Goal: Book appointment/travel/reservation

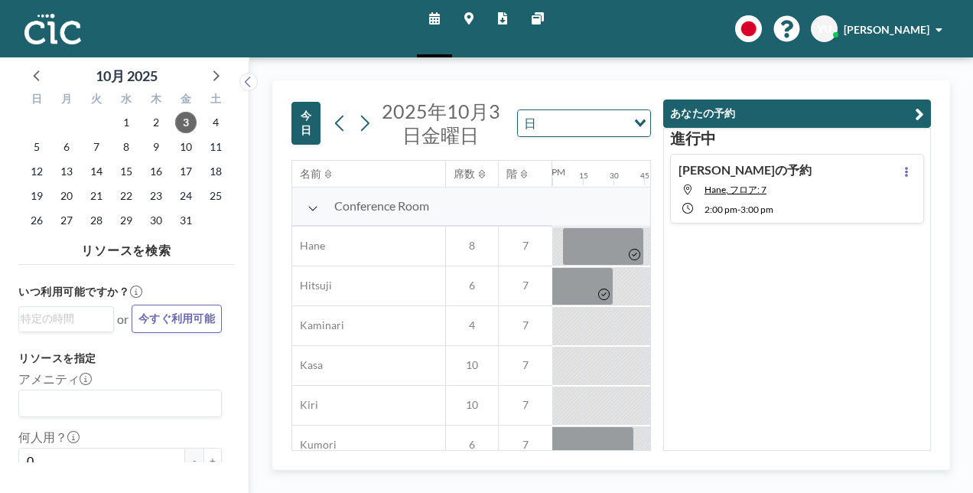
scroll to position [0, 1621]
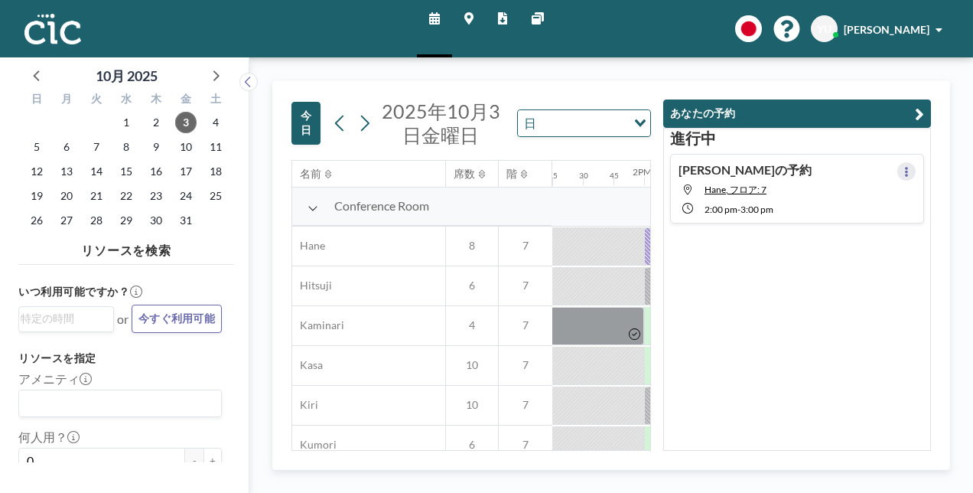
click at [904, 171] on button at bounding box center [906, 171] width 18 height 18
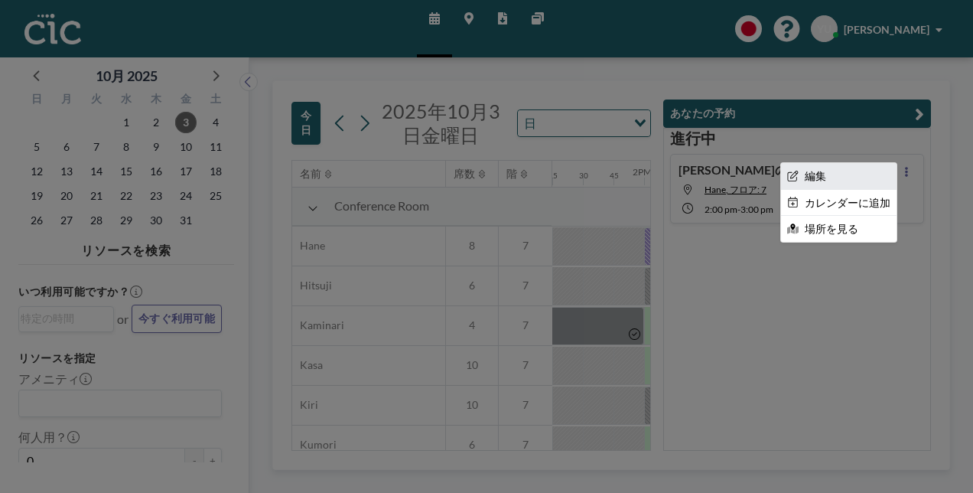
click at [875, 177] on li "編集" at bounding box center [838, 176] width 115 height 26
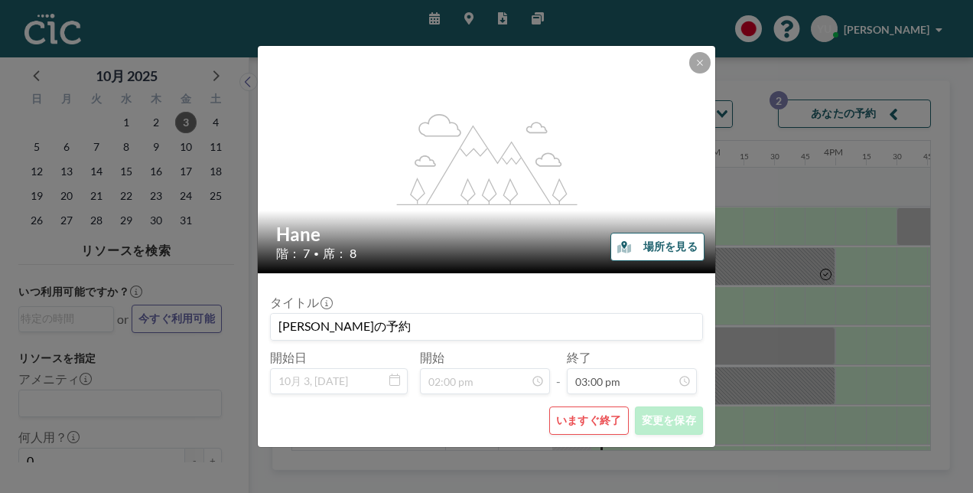
scroll to position [0, 1683]
click at [592, 419] on button "いますぐ終了" at bounding box center [589, 420] width 80 height 28
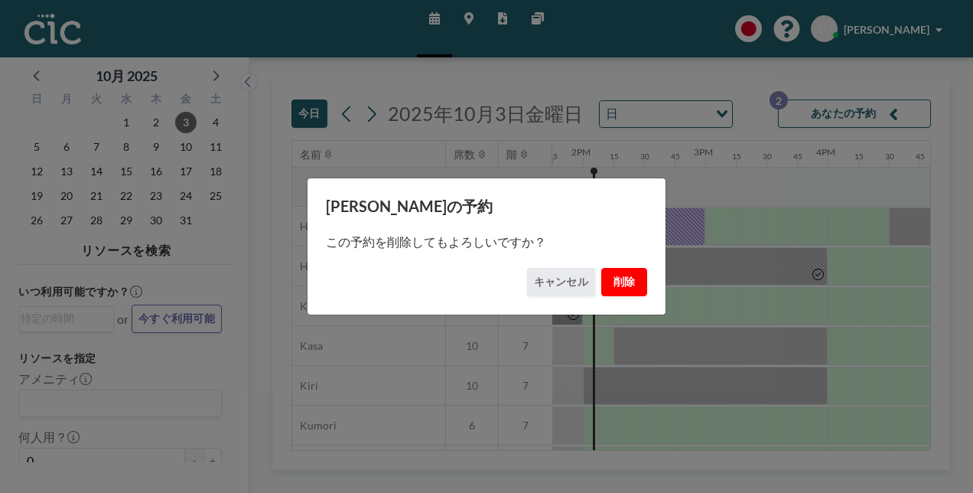
click at [632, 272] on button "削除" at bounding box center [624, 282] width 46 height 28
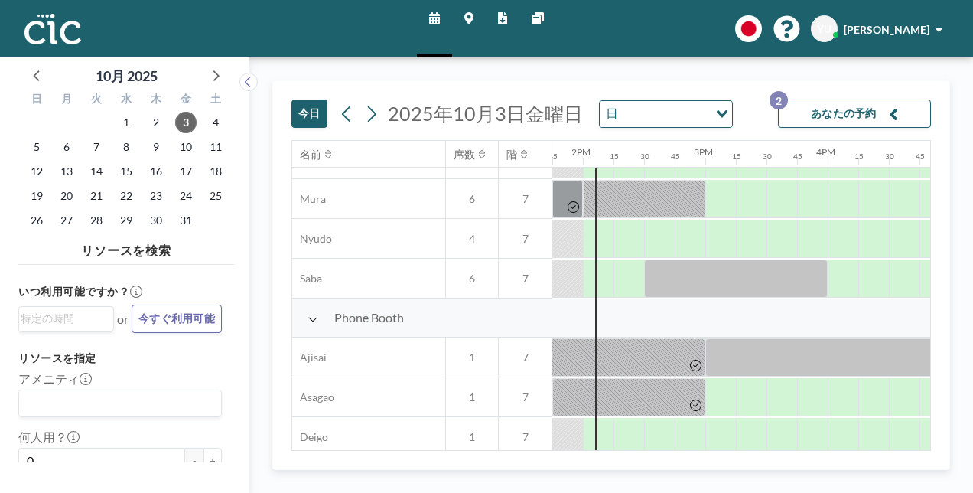
scroll to position [153, 1683]
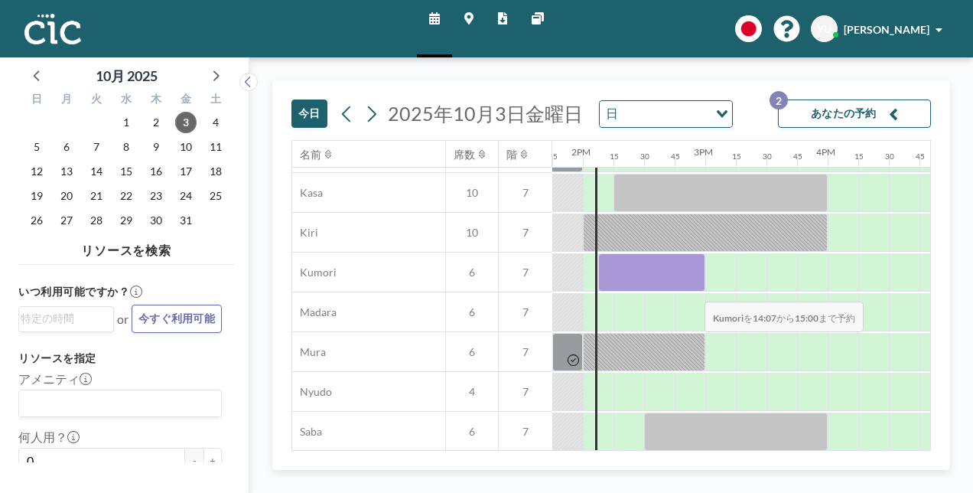
drag, startPoint x: 610, startPoint y: 283, endPoint x: 692, endPoint y: 290, distance: 82.1
click at [692, 290] on div at bounding box center [651, 272] width 107 height 38
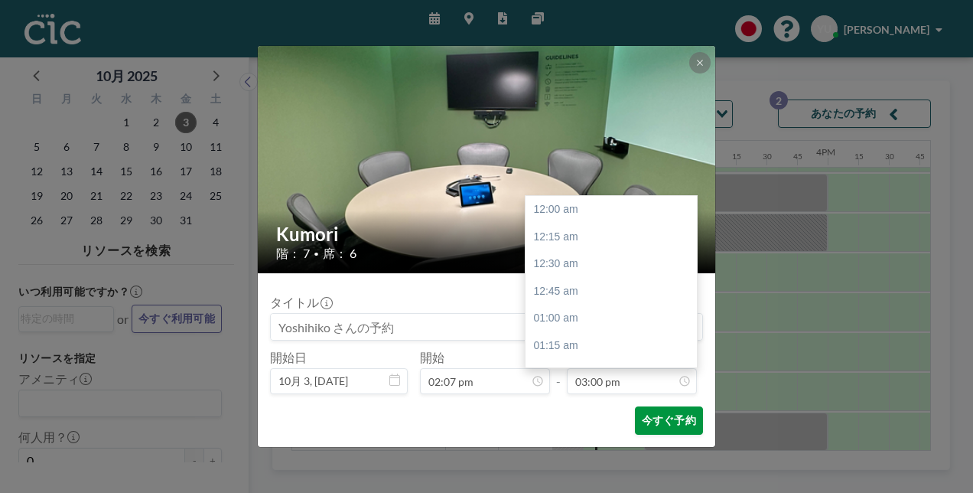
scroll to position [1634, 0]
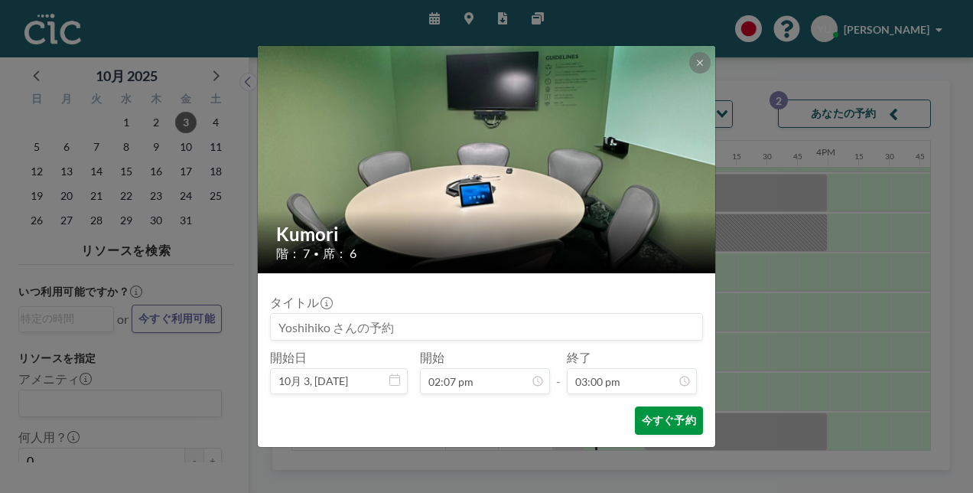
click at [655, 421] on button "今すぐ予約" at bounding box center [669, 420] width 68 height 28
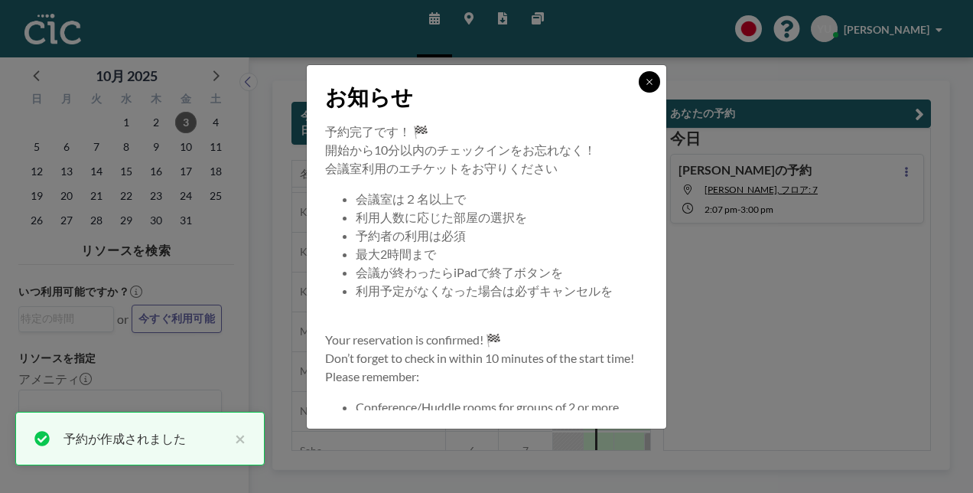
click at [650, 86] on button at bounding box center [649, 81] width 21 height 21
